Goal: Information Seeking & Learning: Learn about a topic

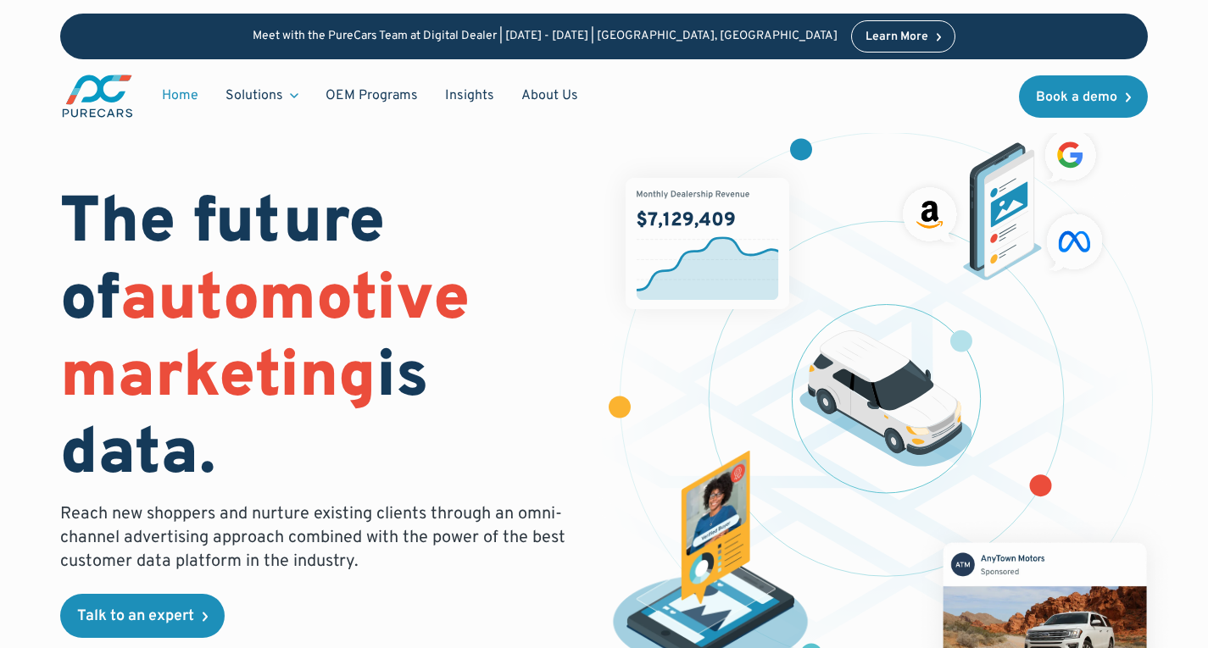
click at [176, 181] on div "The future of automotive marketing is data. Reach new shoppers and nurture exis…" at bounding box center [603, 405] width 1087 height 594
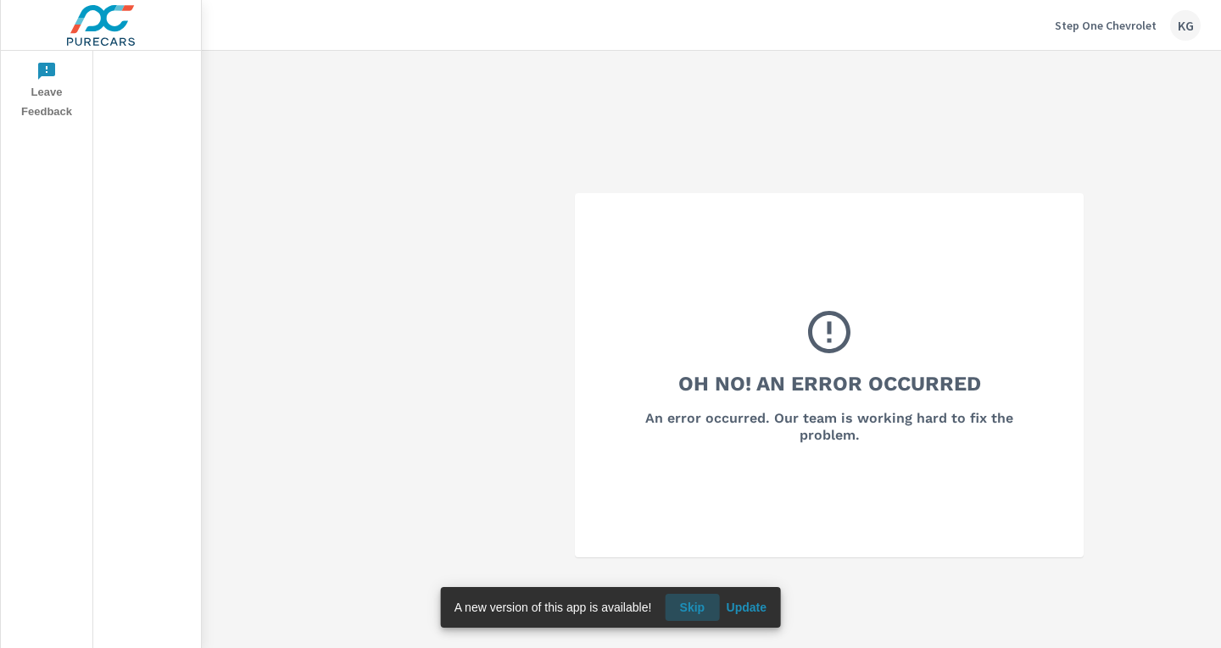
click at [694, 613] on span "Skip" at bounding box center [691, 607] width 41 height 15
click at [1187, 34] on div "KG" at bounding box center [1185, 25] width 31 height 31
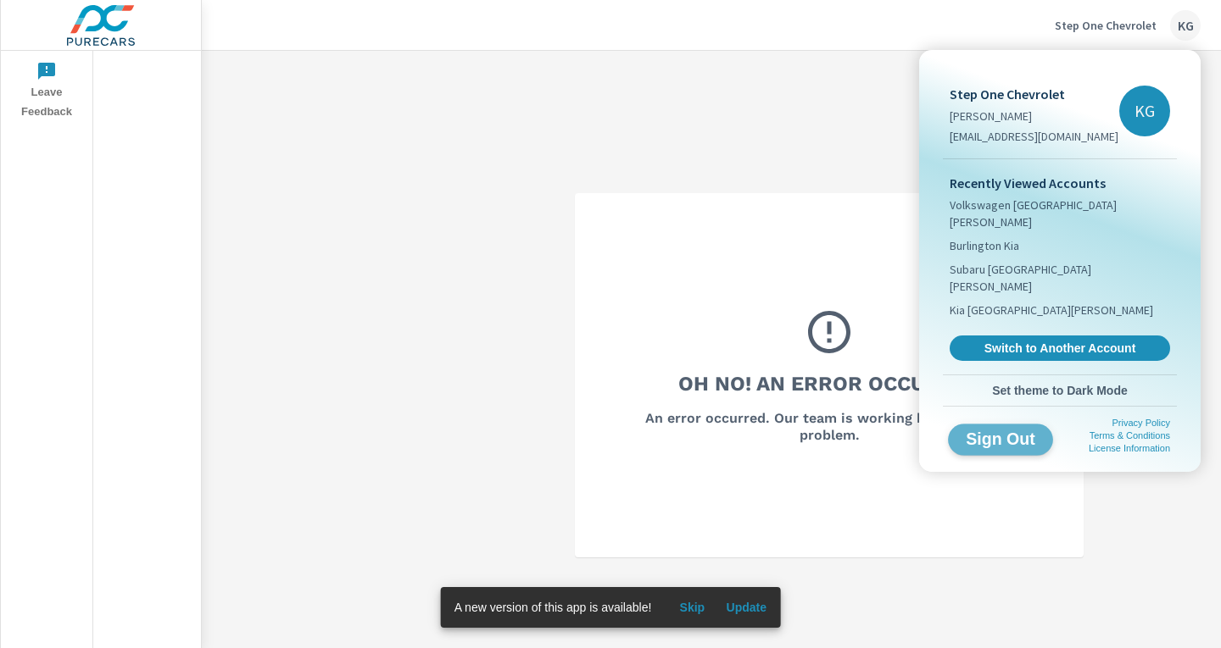
click at [992, 431] on span "Sign Out" at bounding box center [1000, 439] width 77 height 16
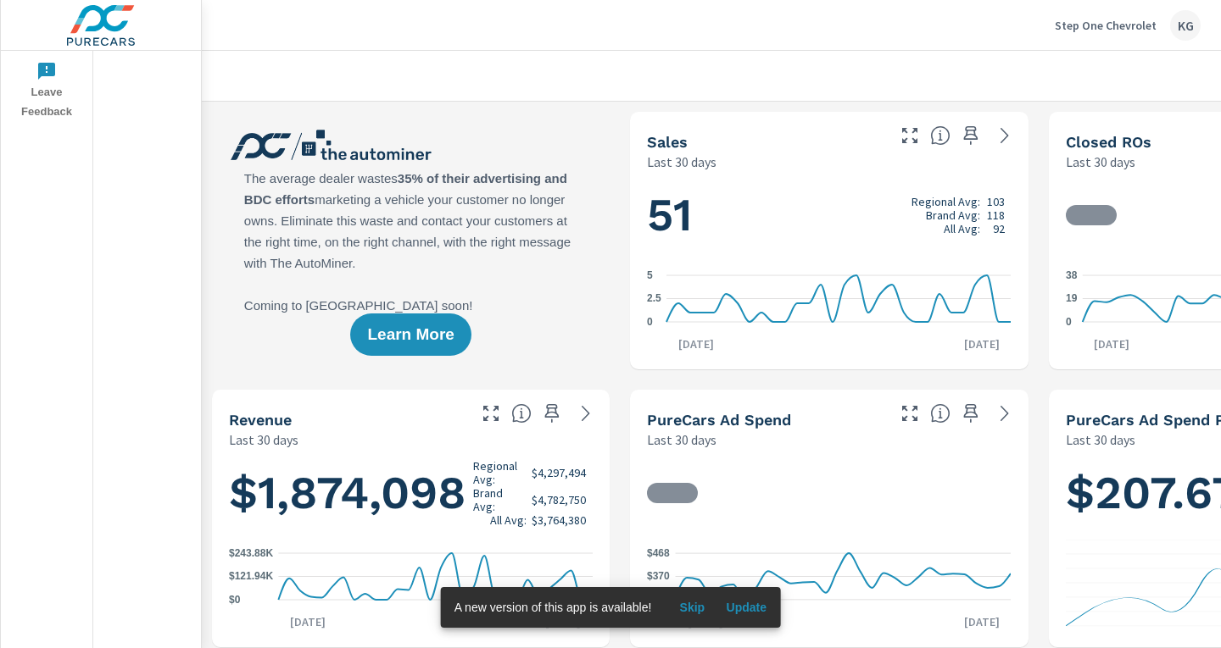
click at [757, 612] on span "Update" at bounding box center [746, 607] width 41 height 15
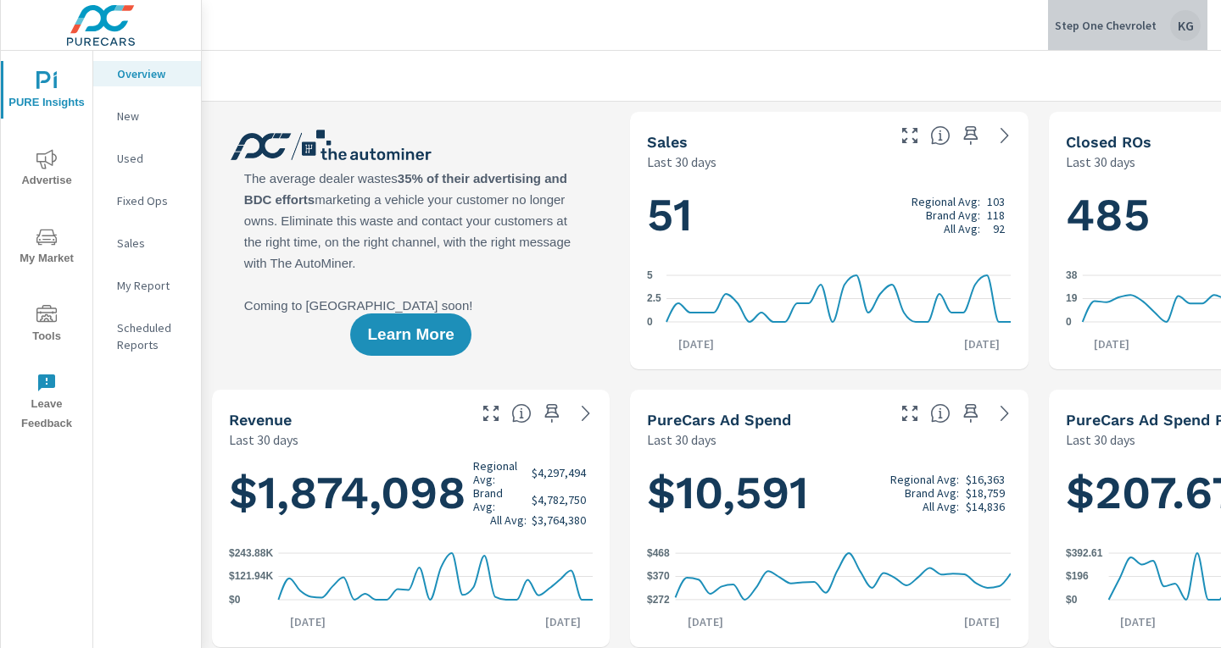
click at [1185, 28] on div "KG" at bounding box center [1185, 25] width 31 height 31
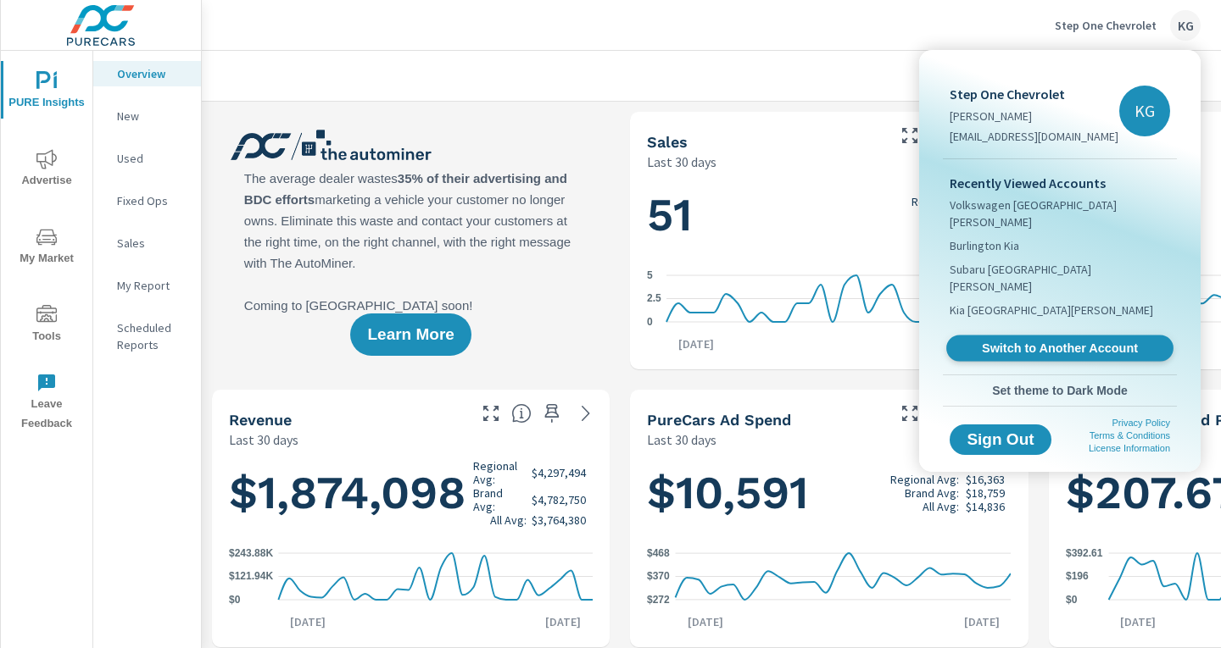
click at [1028, 341] on span "Switch to Another Account" at bounding box center [1059, 349] width 208 height 16
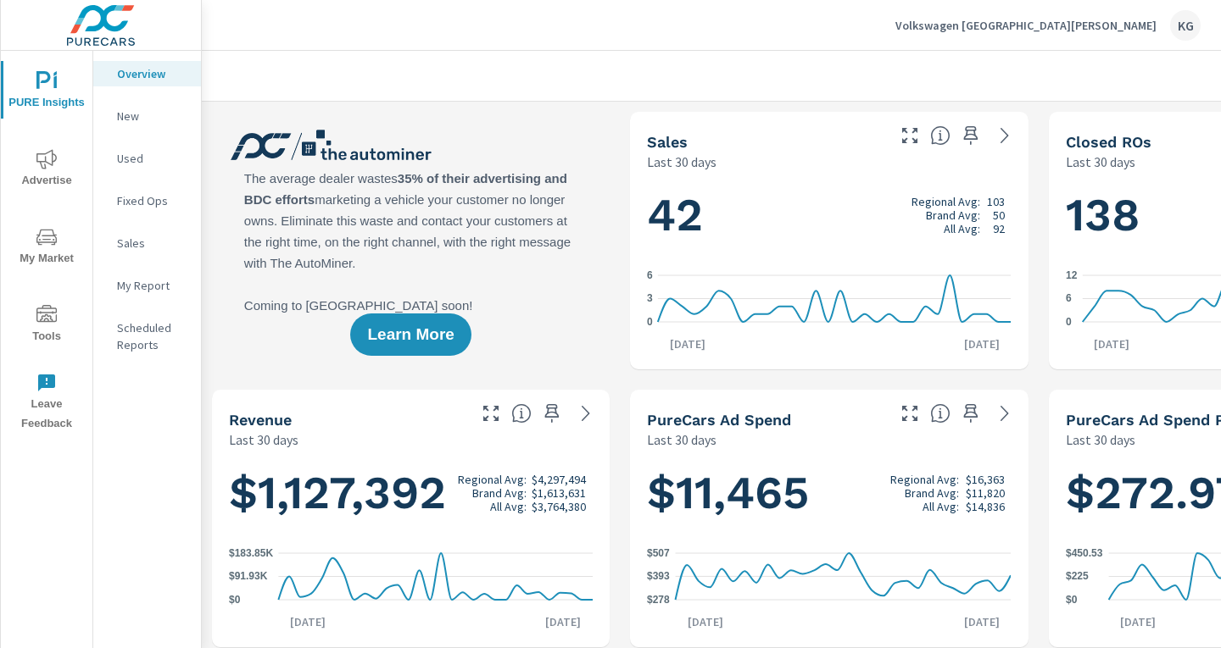
click at [31, 95] on span "PURE Insights" at bounding box center [46, 92] width 81 height 42
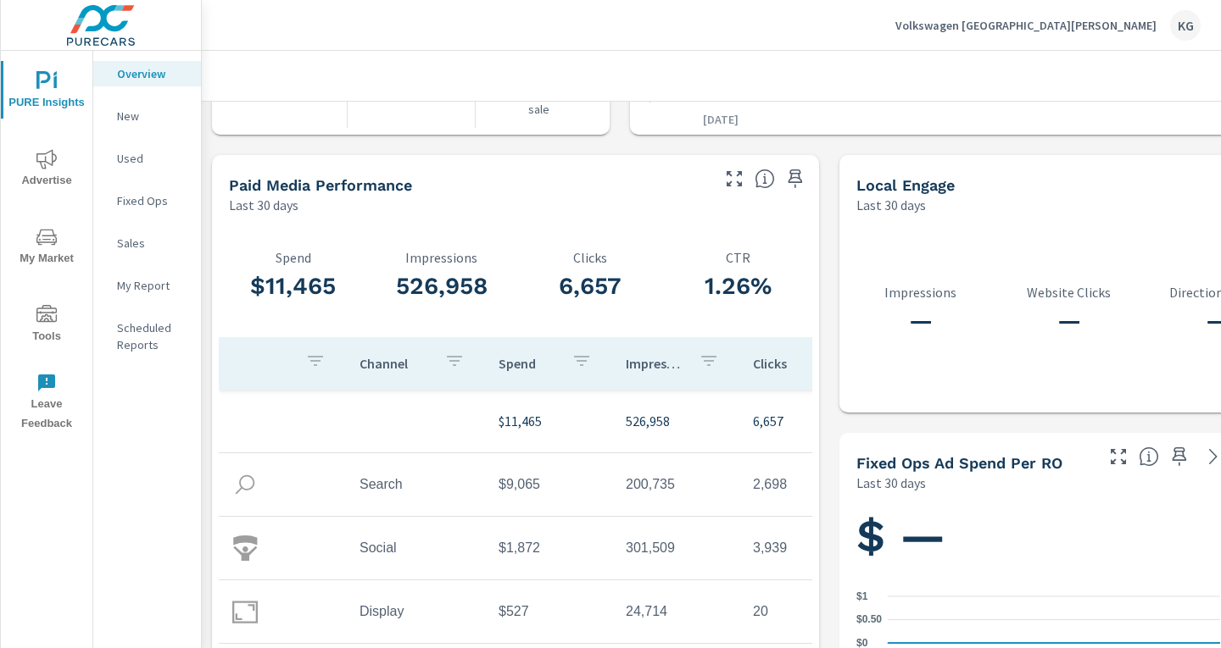
scroll to position [2246, 0]
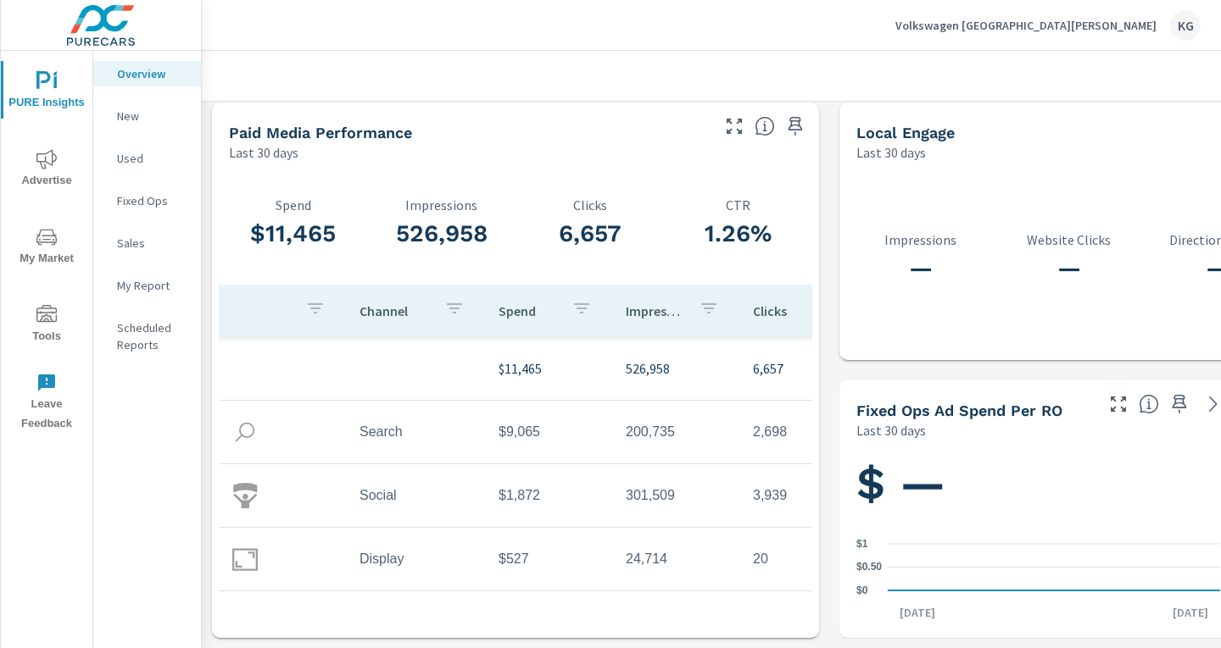
click at [64, 235] on span "My Market" at bounding box center [46, 248] width 81 height 42
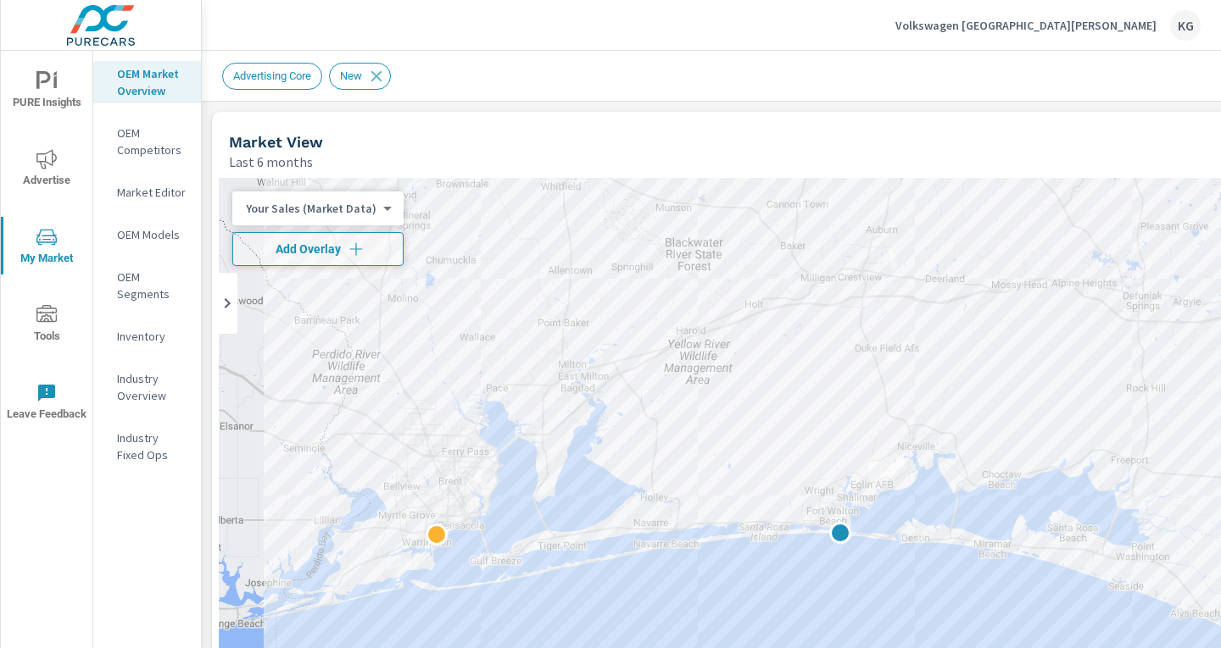
click at [296, 216] on body "PURE Insights Advertise My Market Tools Leave Feedback OEM Market Overview OEM …" at bounding box center [610, 324] width 1221 height 648
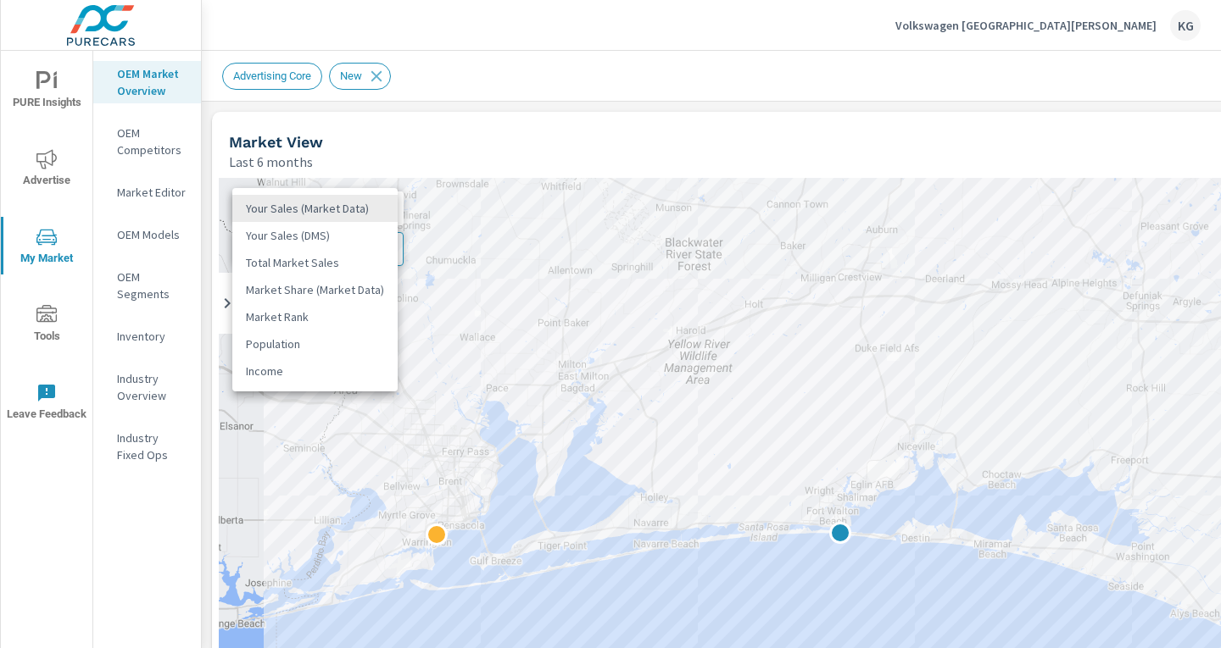
click at [164, 157] on div at bounding box center [610, 324] width 1221 height 648
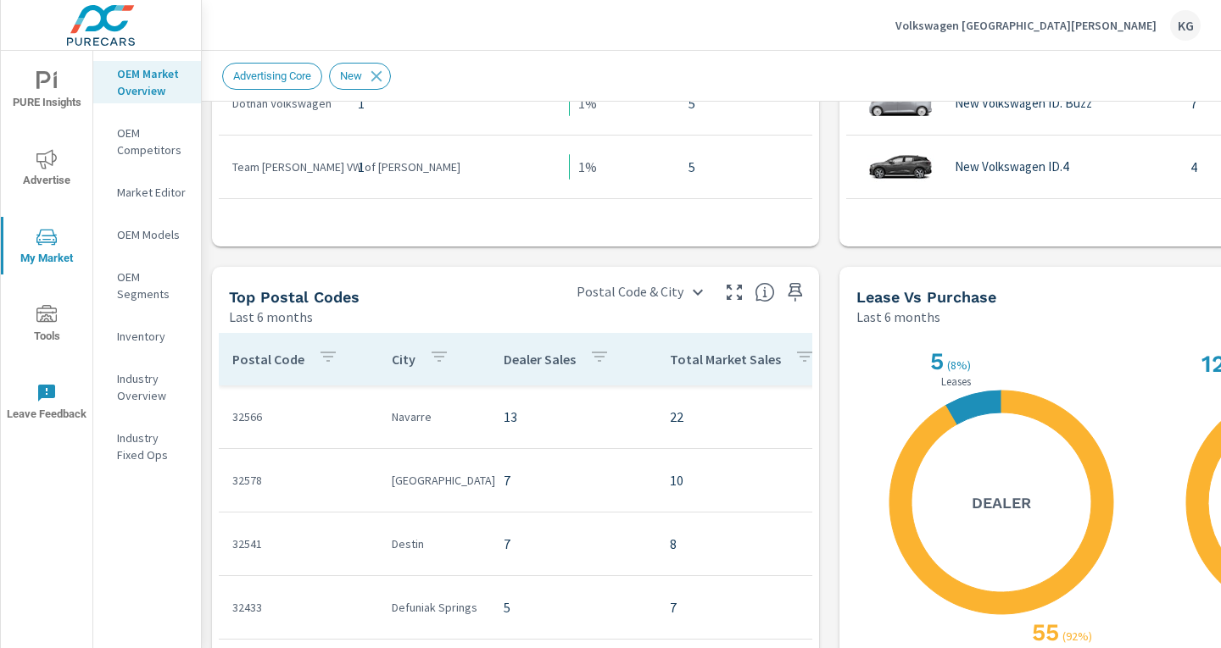
scroll to position [1499, 0]
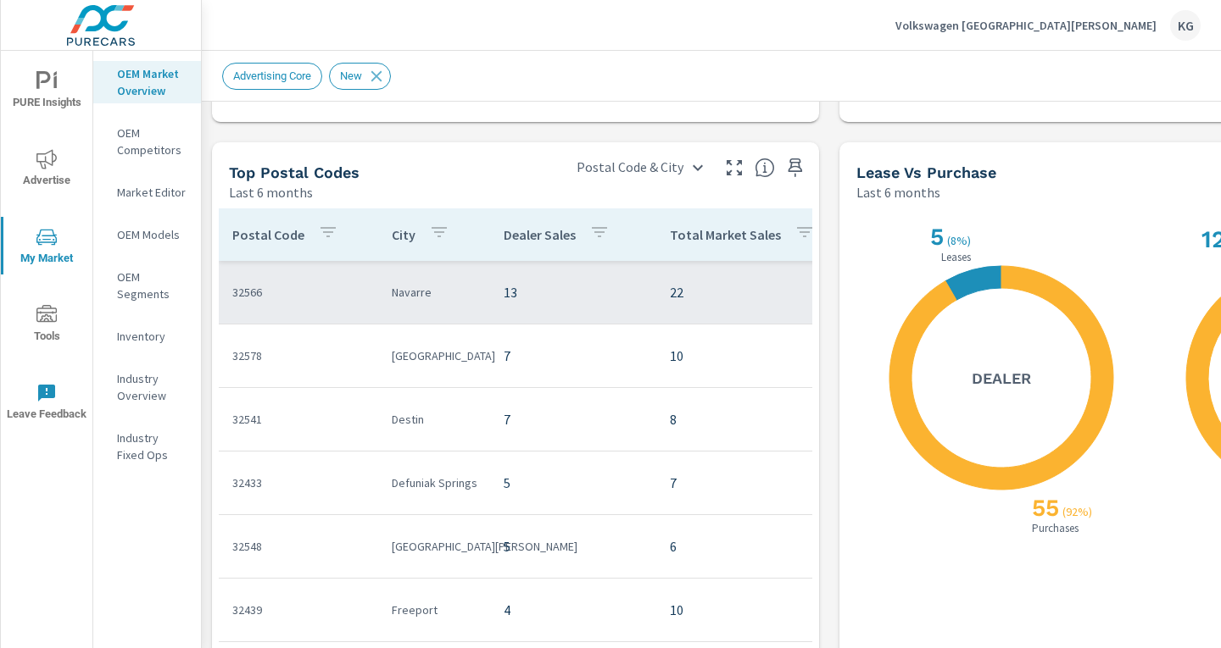
click at [414, 298] on p "Navarre" at bounding box center [434, 292] width 85 height 17
